Goal: Information Seeking & Learning: Learn about a topic

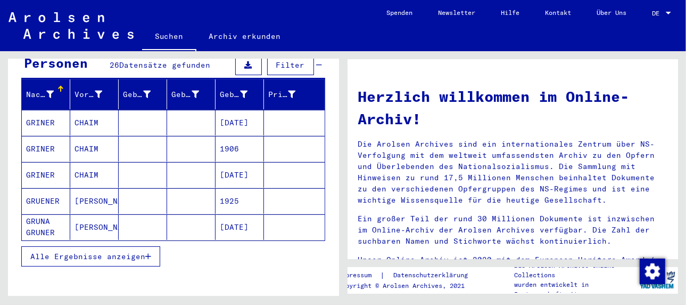
scroll to position [141, 0]
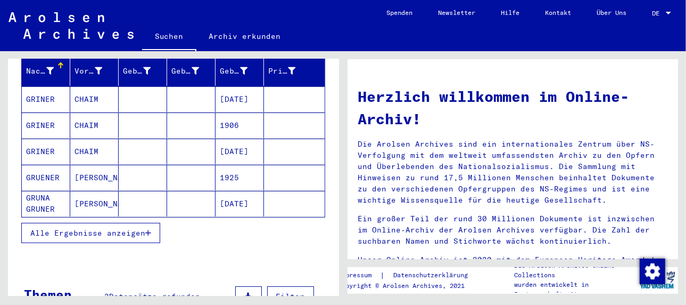
click at [76, 228] on span "Alle Ergebnisse anzeigen" at bounding box center [87, 233] width 115 height 10
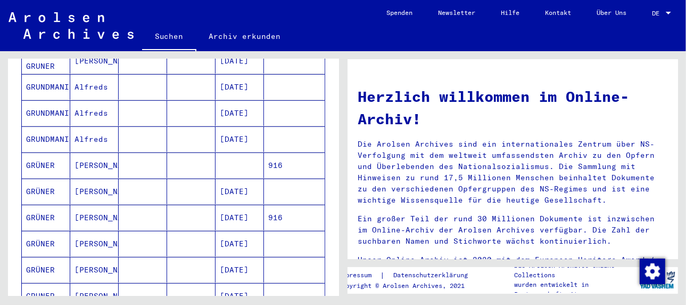
scroll to position [300, 0]
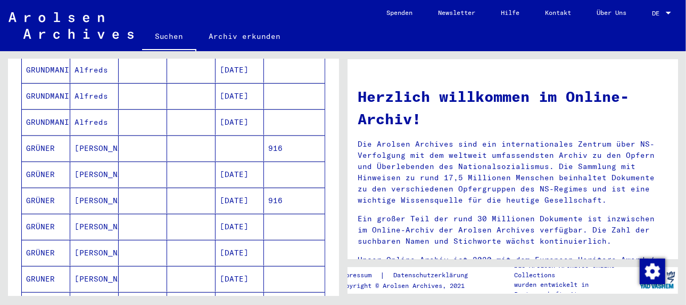
click at [201, 135] on mat-cell at bounding box center [191, 148] width 48 height 26
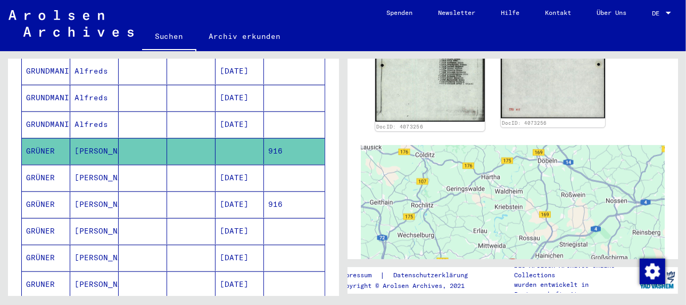
scroll to position [692, 0]
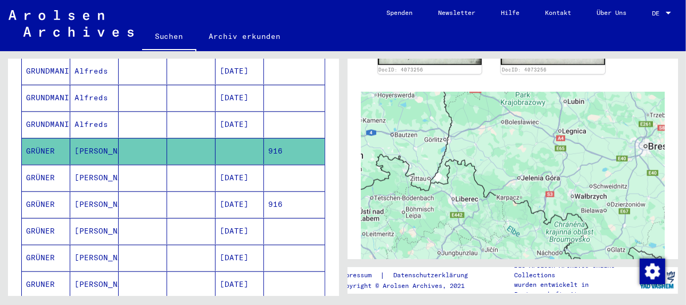
drag, startPoint x: 553, startPoint y: 177, endPoint x: 680, endPoint y: 165, distance: 127.8
click at [680, 165] on div "1 Inhaftierungsdokumente / 1.1 Lager und Ghettos / [DATE] Konzentrationslager […" at bounding box center [514, 173] width 343 height 244
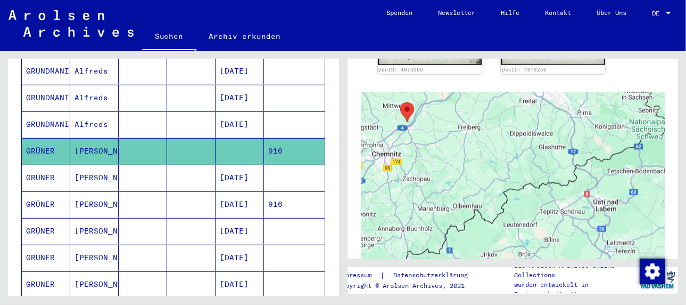
drag, startPoint x: 457, startPoint y: 192, endPoint x: 635, endPoint y: 187, distance: 178.4
click at [635, 187] on div at bounding box center [513, 225] width 305 height 266
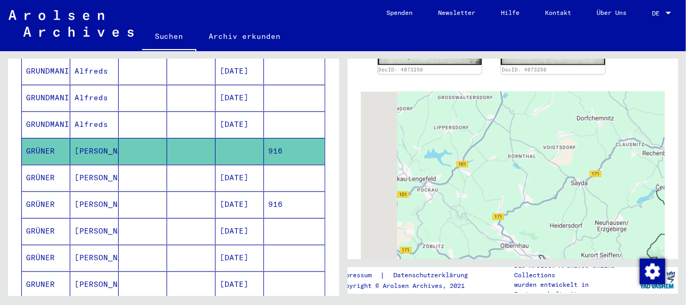
drag, startPoint x: 433, startPoint y: 167, endPoint x: 685, endPoint y: 210, distance: 255.6
click at [685, 210] on div "1 Inhaftierungsdokumente / 1.1 Lager und Ghettos / [DATE] Konzentrationslager […" at bounding box center [514, 173] width 343 height 244
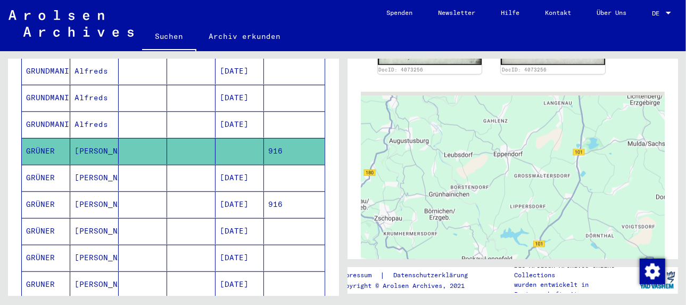
drag, startPoint x: 422, startPoint y: 160, endPoint x: 502, endPoint y: 247, distance: 118.0
click at [502, 247] on div at bounding box center [513, 225] width 305 height 266
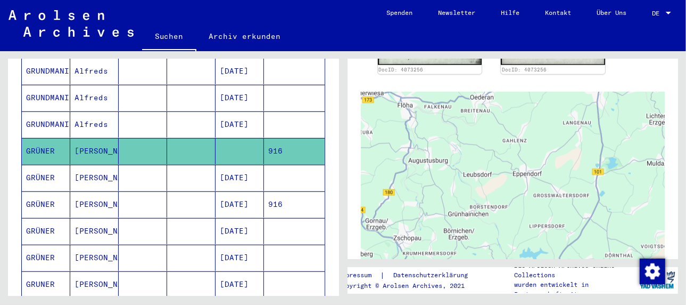
click at [234, 191] on mat-cell "[DATE]" at bounding box center [240, 204] width 48 height 26
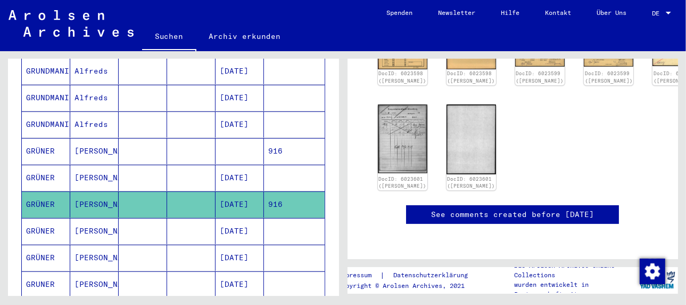
scroll to position [56, 0]
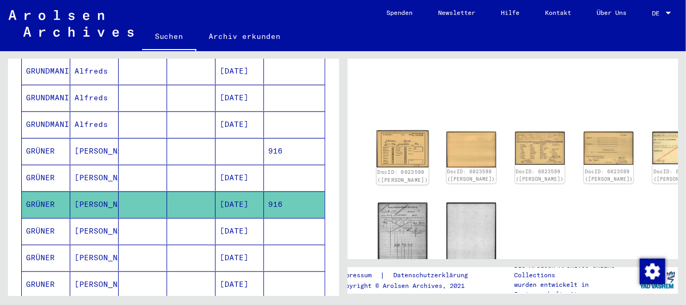
click at [389, 145] on img at bounding box center [402, 148] width 52 height 37
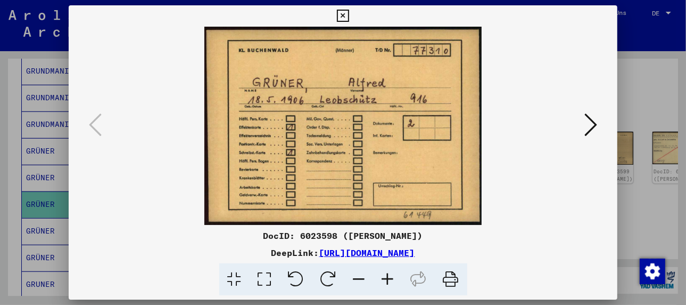
click at [451, 278] on icon at bounding box center [451, 279] width 32 height 32
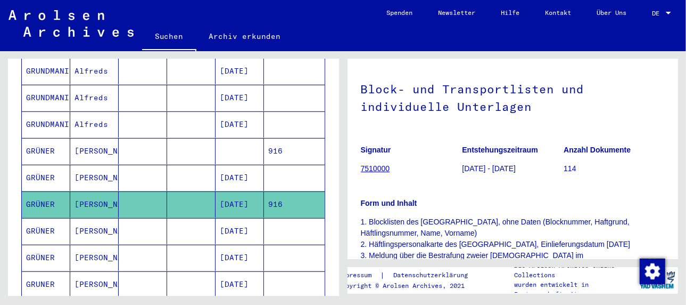
click at [232, 191] on mat-cell "[DATE]" at bounding box center [240, 204] width 48 height 26
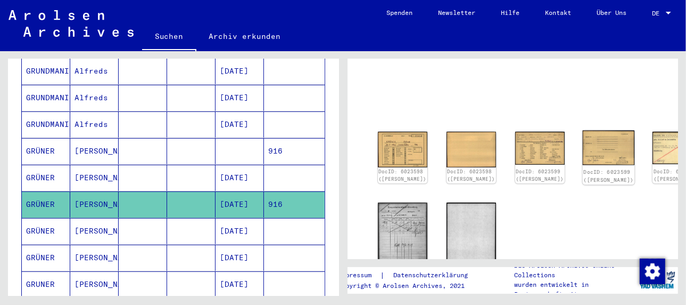
click at [583, 147] on img at bounding box center [609, 147] width 52 height 35
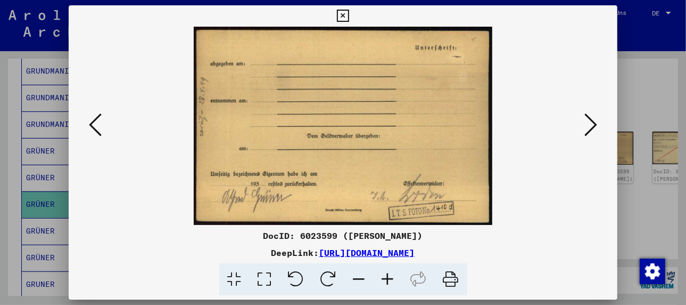
click at [450, 275] on icon at bounding box center [451, 279] width 32 height 32
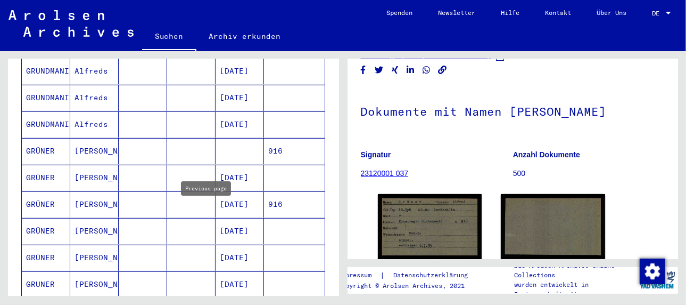
type input "*"
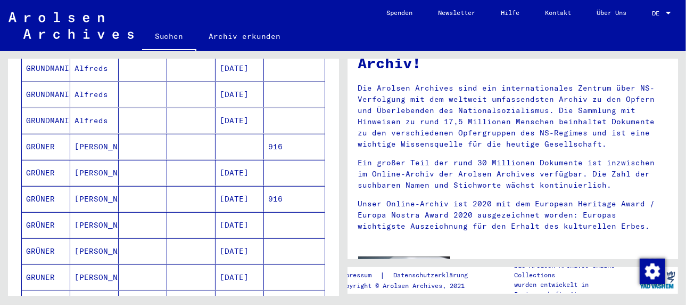
click at [507, 299] on link "Video ansehen" at bounding box center [503, 309] width 74 height 21
click at [502, 299] on link "Video ansehen" at bounding box center [503, 309] width 74 height 21
click at [239, 36] on link "Archiv erkunden" at bounding box center [244, 36] width 97 height 26
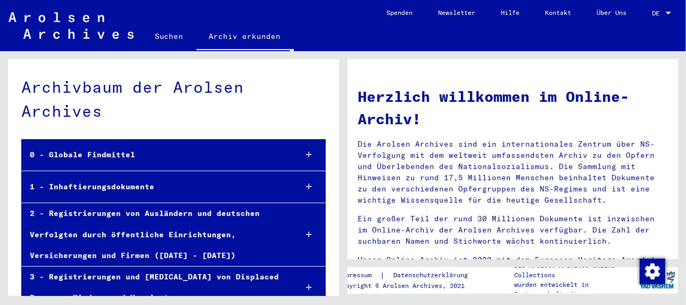
click at [131, 185] on div "1 - Inhaftierungsdokumente" at bounding box center [155, 186] width 267 height 21
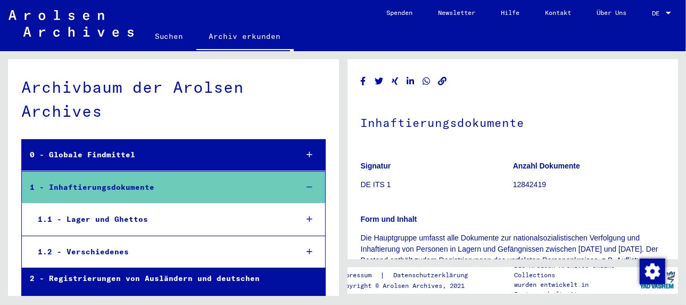
click at [414, 301] on button "Zeige alle Metadaten" at bounding box center [407, 311] width 93 height 20
click at [134, 247] on div "1.2 - Verschiedenes" at bounding box center [159, 251] width 259 height 21
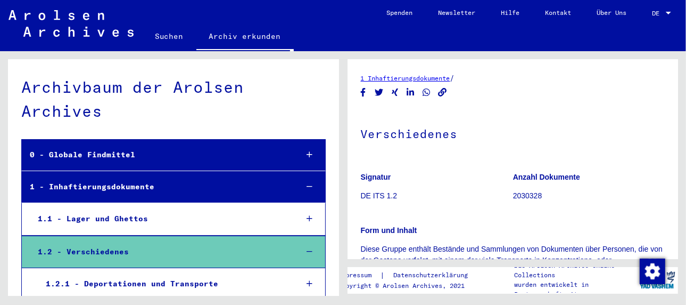
click at [409, 77] on link "1 Inhaftierungsdokumente" at bounding box center [405, 78] width 89 height 8
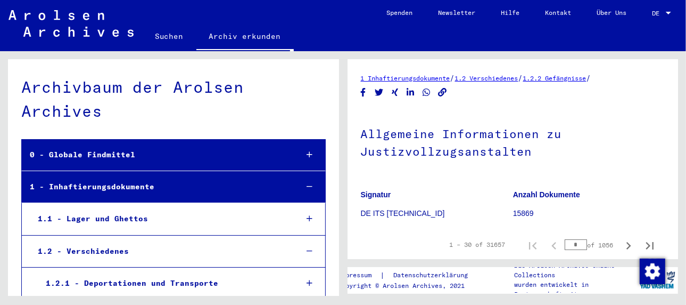
click at [390, 262] on img at bounding box center [392, 277] width 30 height 30
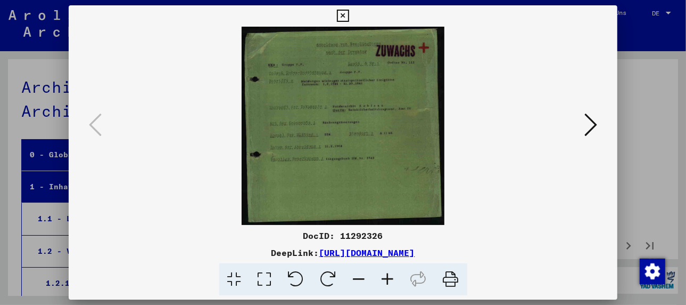
click at [389, 274] on icon at bounding box center [388, 279] width 29 height 32
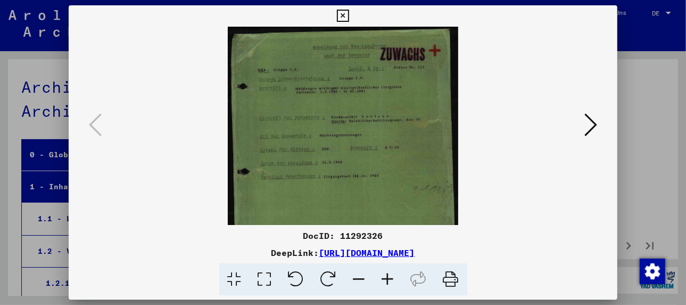
click at [389, 274] on icon at bounding box center [388, 279] width 29 height 32
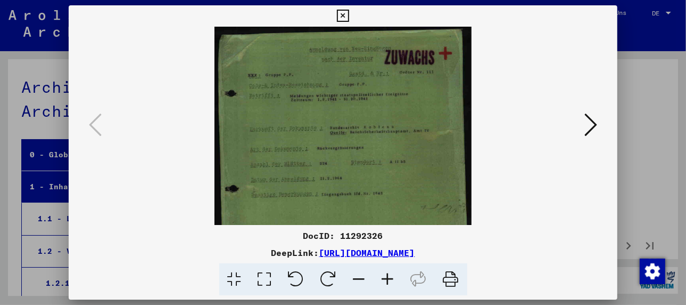
click at [389, 274] on icon at bounding box center [388, 279] width 29 height 32
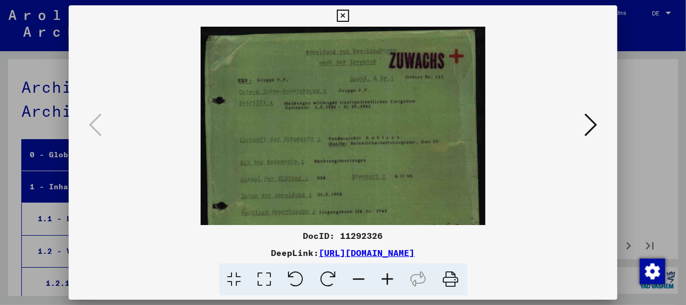
click at [389, 274] on icon at bounding box center [388, 279] width 29 height 32
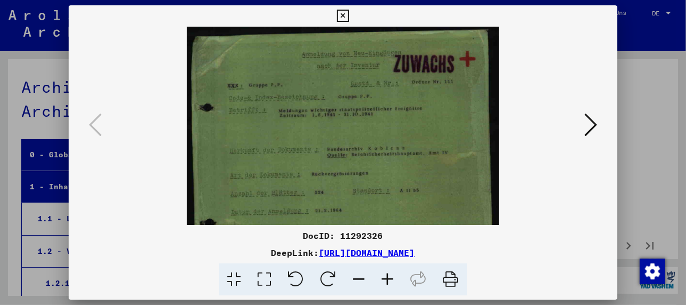
click at [389, 274] on icon at bounding box center [388, 279] width 29 height 32
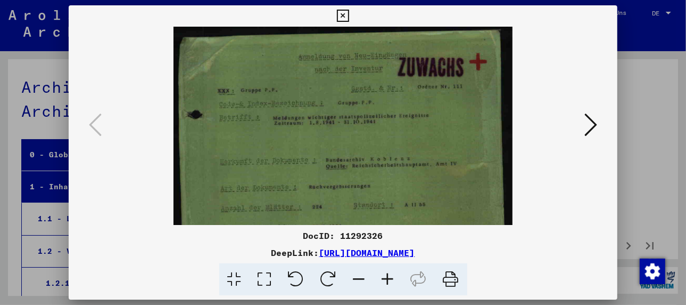
click at [389, 274] on icon at bounding box center [388, 279] width 29 height 32
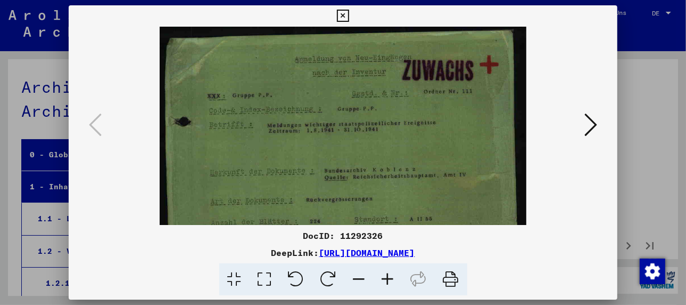
drag, startPoint x: 432, startPoint y: 198, endPoint x: 449, endPoint y: 169, distance: 33.9
click at [449, 169] on img at bounding box center [343, 206] width 367 height 358
drag, startPoint x: 435, startPoint y: 206, endPoint x: 457, endPoint y: 160, distance: 50.7
click at [457, 161] on img at bounding box center [343, 206] width 367 height 358
drag, startPoint x: 354, startPoint y: 116, endPoint x: 346, endPoint y: 208, distance: 92.9
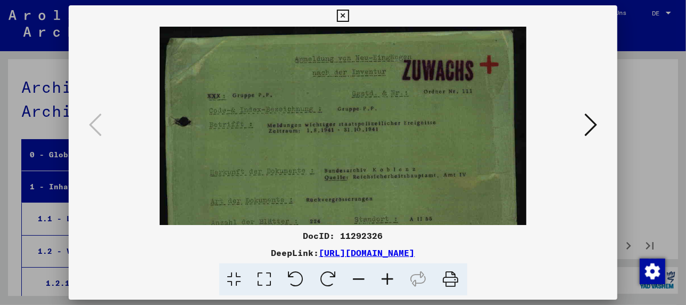
click at [345, 209] on img at bounding box center [343, 206] width 367 height 358
click at [591, 126] on icon at bounding box center [591, 125] width 13 height 26
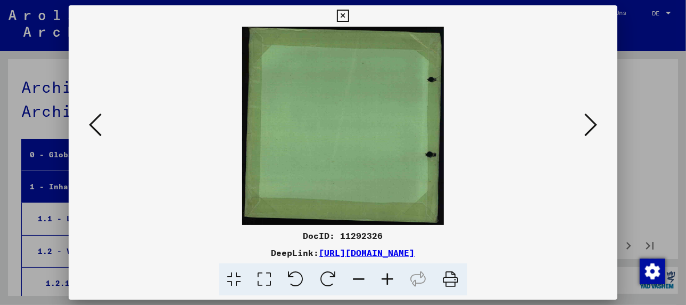
click at [591, 126] on icon at bounding box center [591, 125] width 13 height 26
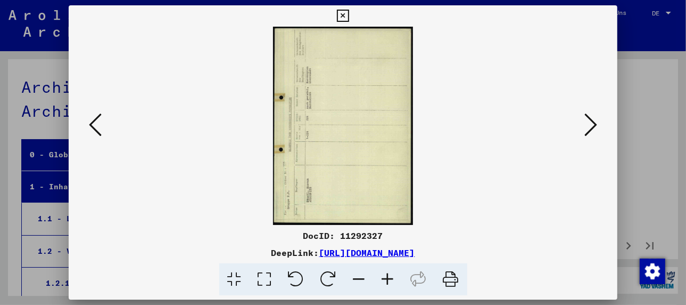
click at [591, 126] on icon at bounding box center [591, 125] width 13 height 26
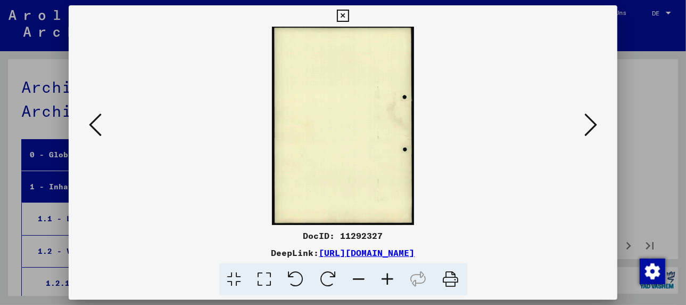
click at [591, 126] on icon at bounding box center [591, 125] width 13 height 26
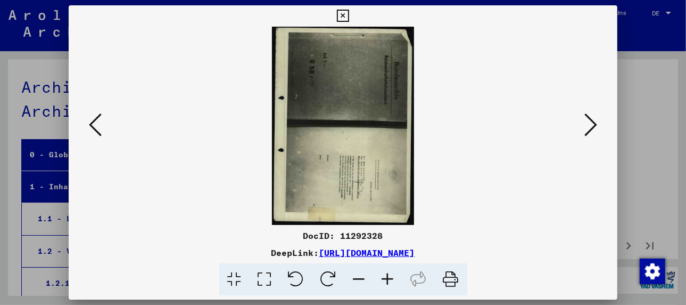
click at [591, 126] on icon at bounding box center [591, 125] width 13 height 26
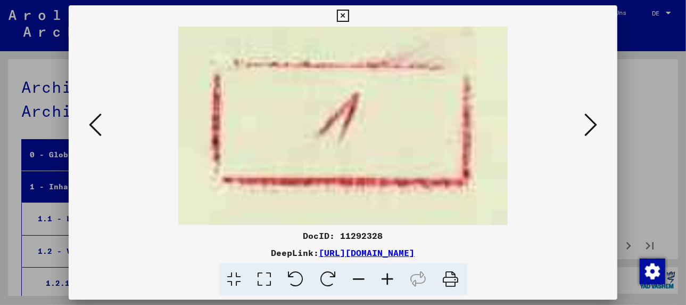
click at [591, 126] on icon at bounding box center [591, 125] width 13 height 26
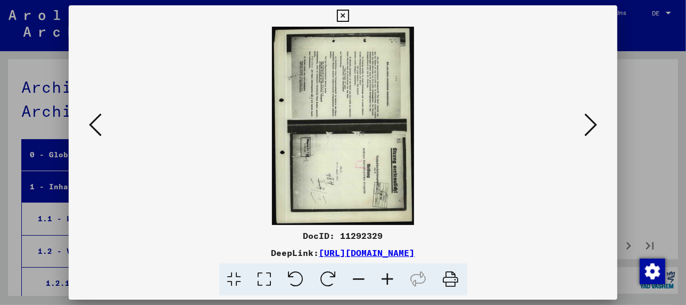
click at [592, 126] on icon at bounding box center [591, 125] width 13 height 26
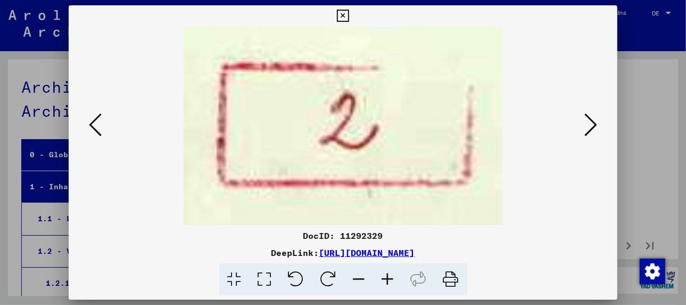
click at [592, 126] on icon at bounding box center [591, 125] width 13 height 26
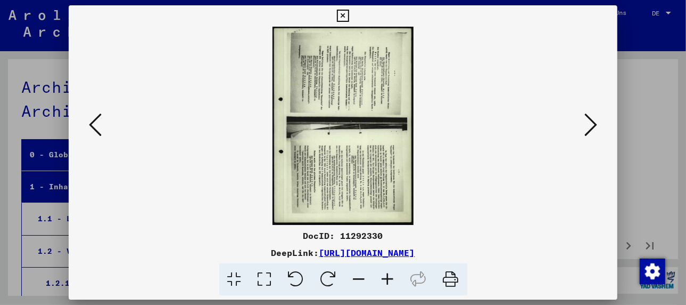
click at [593, 126] on icon at bounding box center [591, 125] width 13 height 26
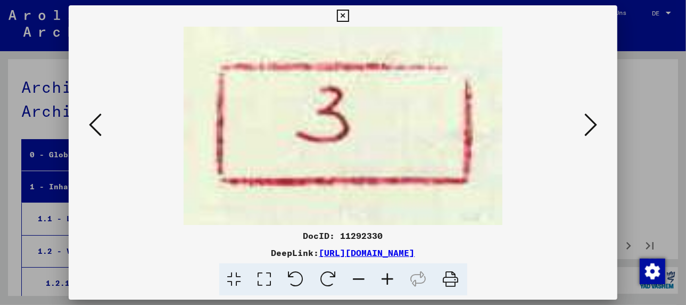
click at [593, 126] on icon at bounding box center [591, 125] width 13 height 26
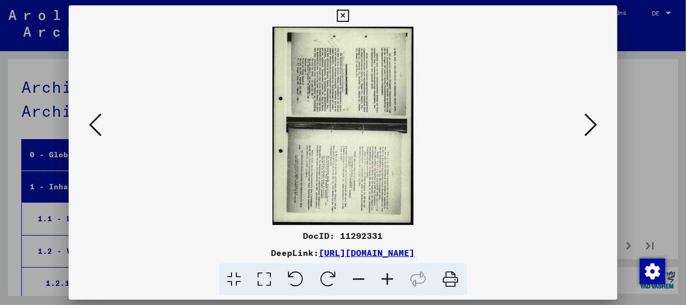
click at [593, 127] on icon at bounding box center [591, 125] width 13 height 26
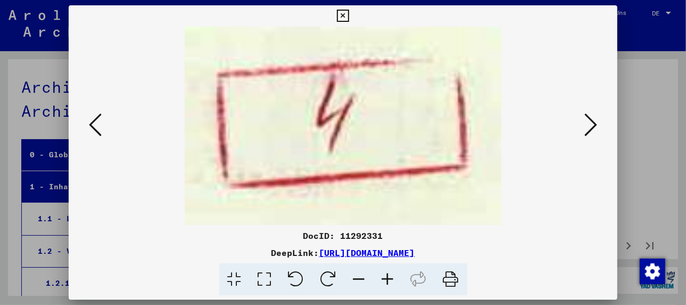
click at [594, 127] on icon at bounding box center [591, 125] width 13 height 26
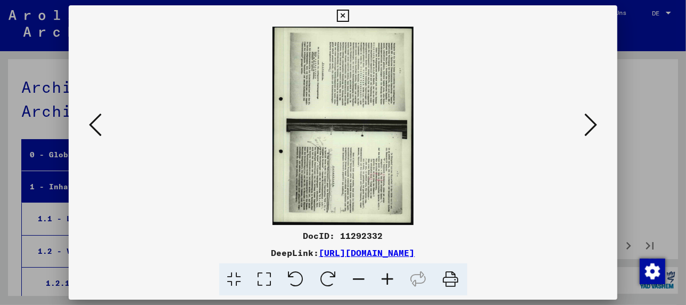
click at [332, 272] on icon at bounding box center [329, 279] width 32 height 32
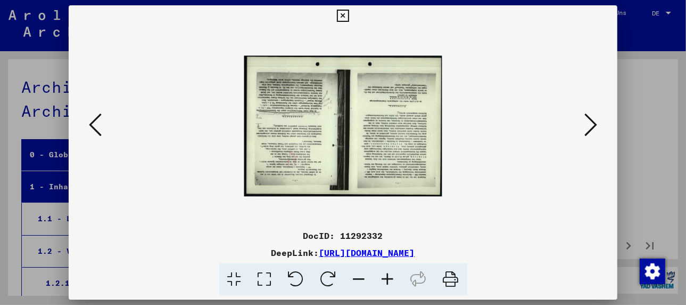
click at [328, 271] on icon at bounding box center [329, 279] width 32 height 32
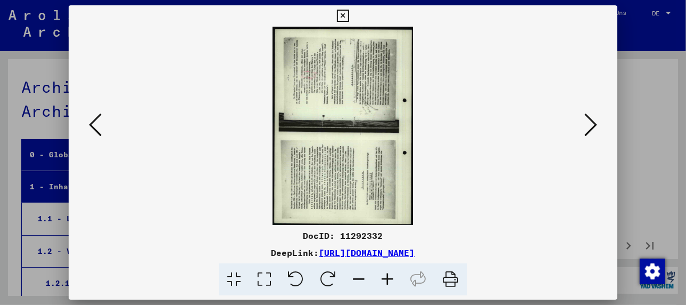
click at [329, 271] on icon at bounding box center [329, 279] width 32 height 32
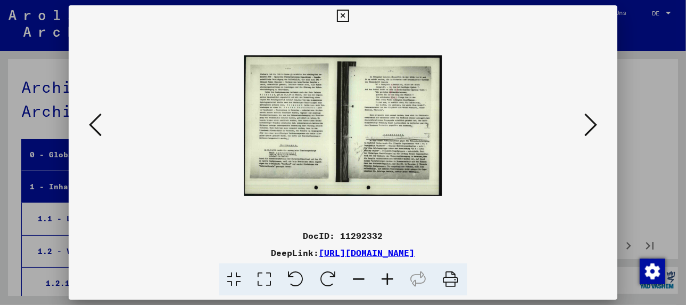
click at [387, 276] on icon at bounding box center [388, 279] width 29 height 32
